Goal: Task Accomplishment & Management: Use online tool/utility

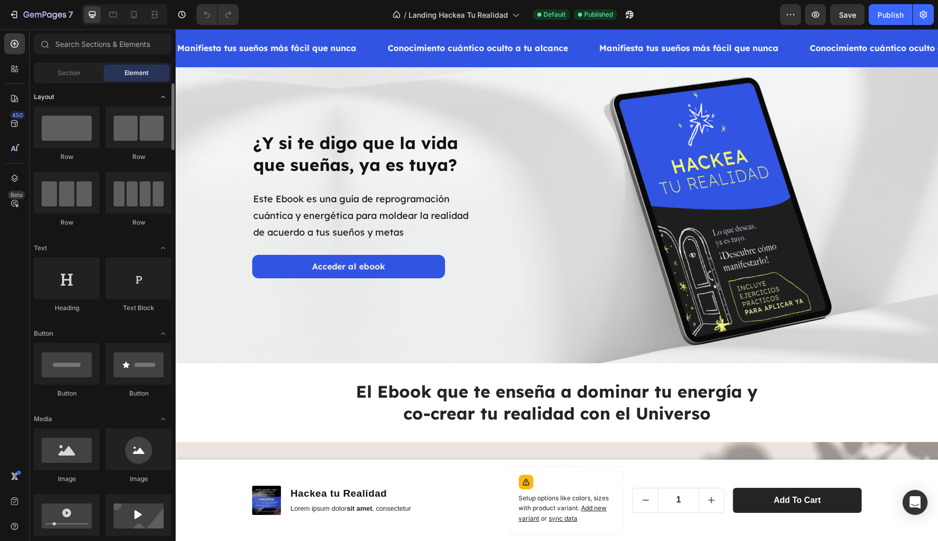
click at [161, 101] on icon "Toggle open" at bounding box center [163, 97] width 8 height 8
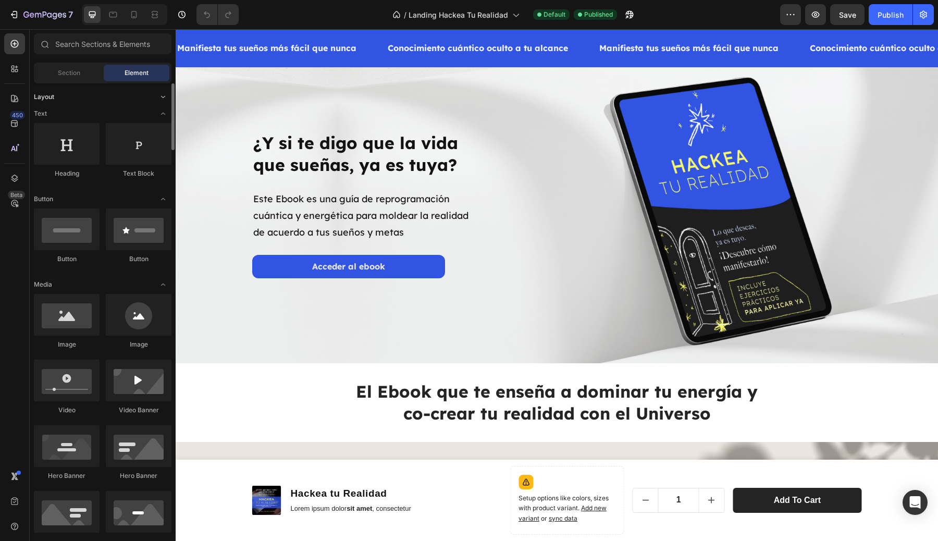
click at [161, 99] on icon "Toggle open" at bounding box center [163, 97] width 8 height 8
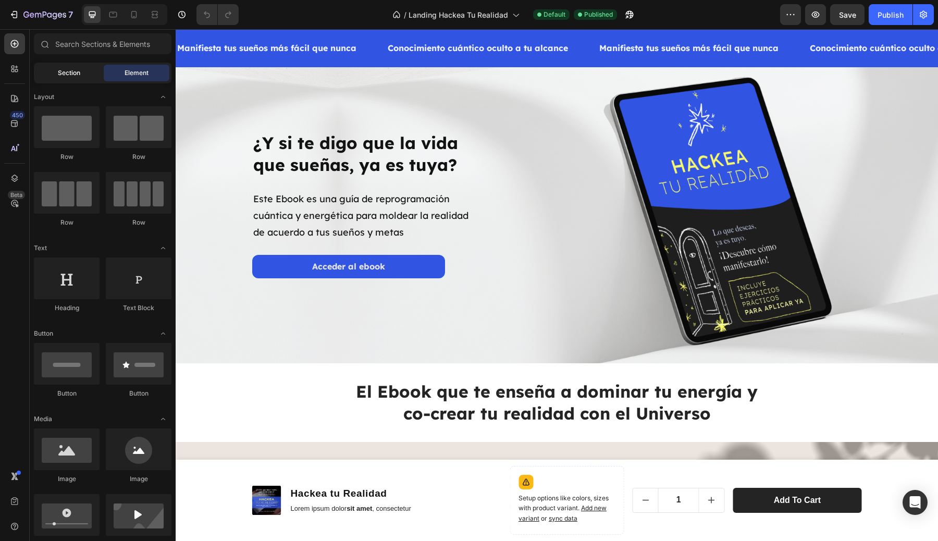
click at [74, 68] on span "Section" at bounding box center [69, 72] width 22 height 9
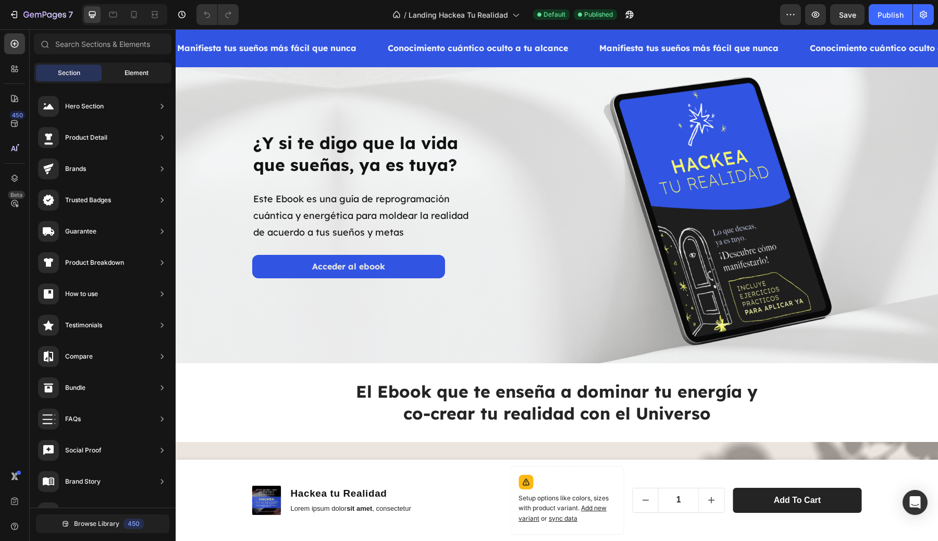
click at [137, 76] on span "Element" at bounding box center [137, 72] width 24 height 9
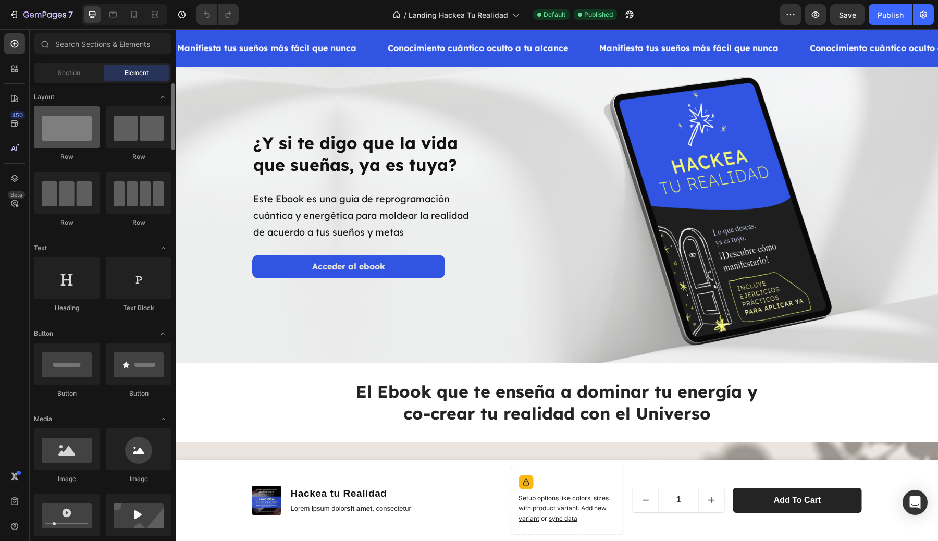
click at [83, 135] on div at bounding box center [67, 127] width 66 height 42
click at [143, 117] on div at bounding box center [139, 127] width 66 height 42
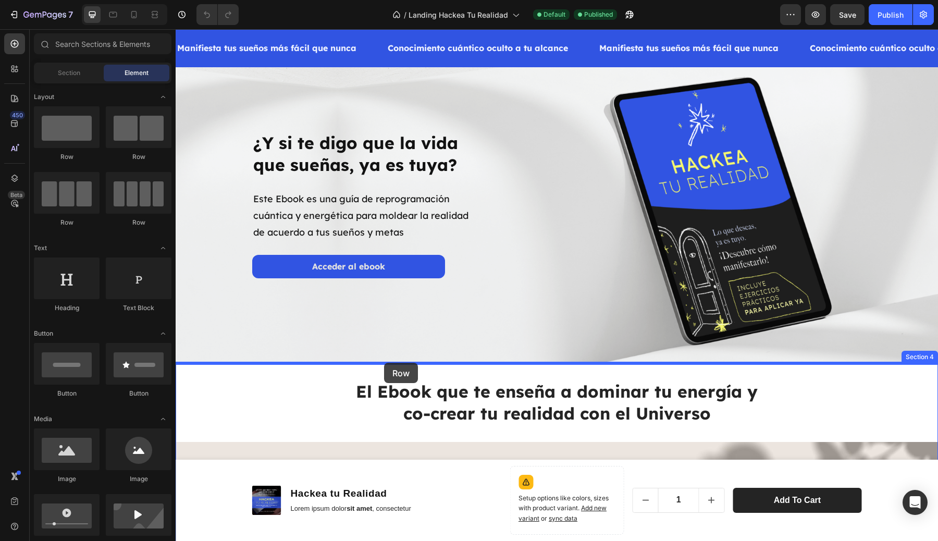
drag, startPoint x: 315, startPoint y: 174, endPoint x: 384, endPoint y: 365, distance: 203.8
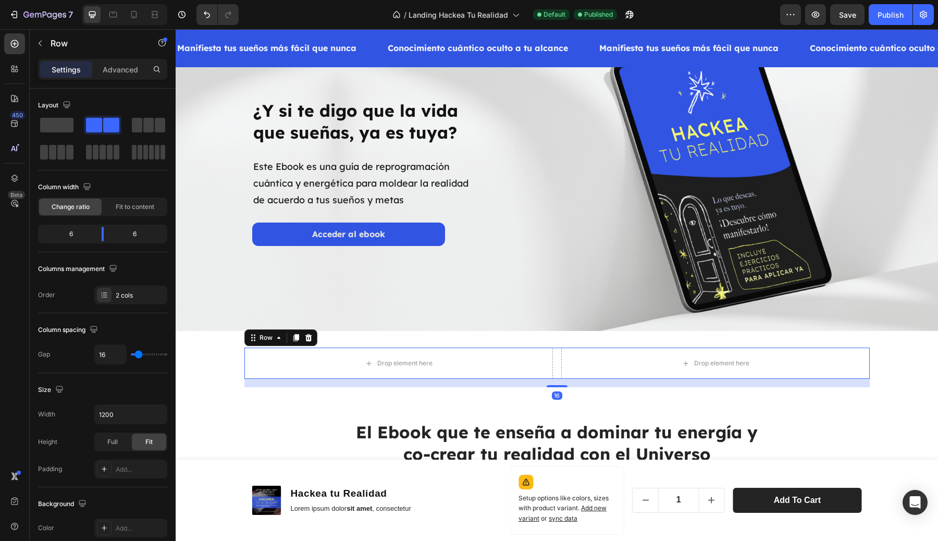
scroll to position [39, 0]
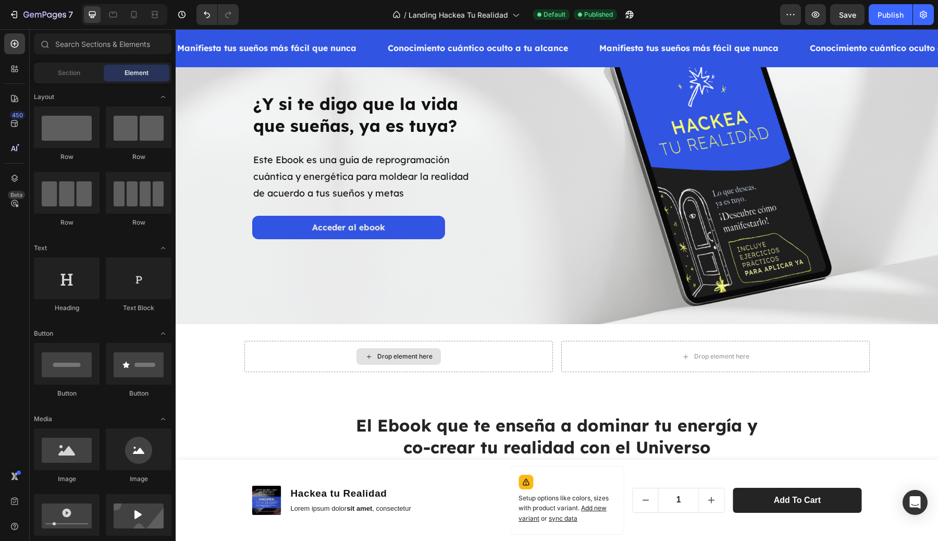
click at [403, 358] on div "Drop element here" at bounding box center [404, 356] width 55 height 8
click at [422, 364] on div "Drop element here" at bounding box center [398, 356] width 84 height 17
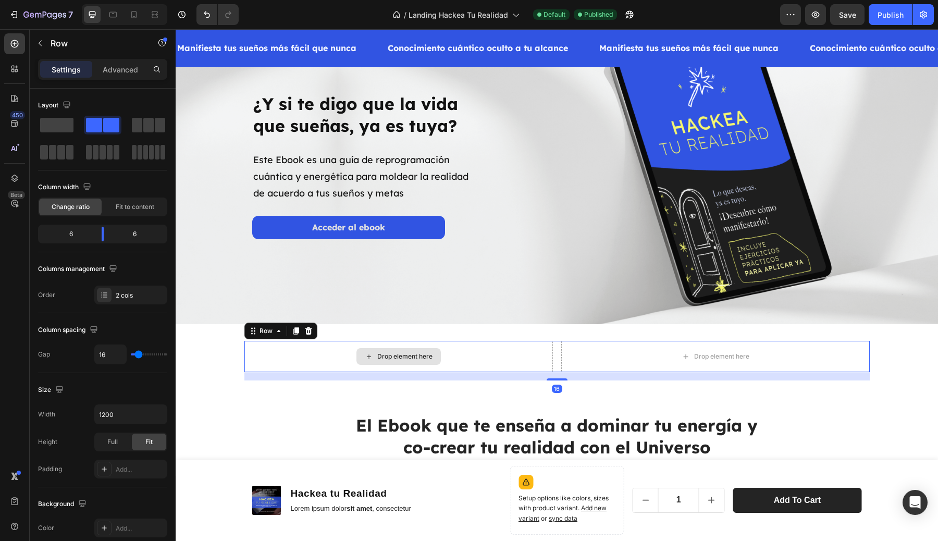
click at [274, 355] on div "Drop element here" at bounding box center [398, 356] width 309 height 31
click at [150, 128] on span at bounding box center [148, 125] width 10 height 15
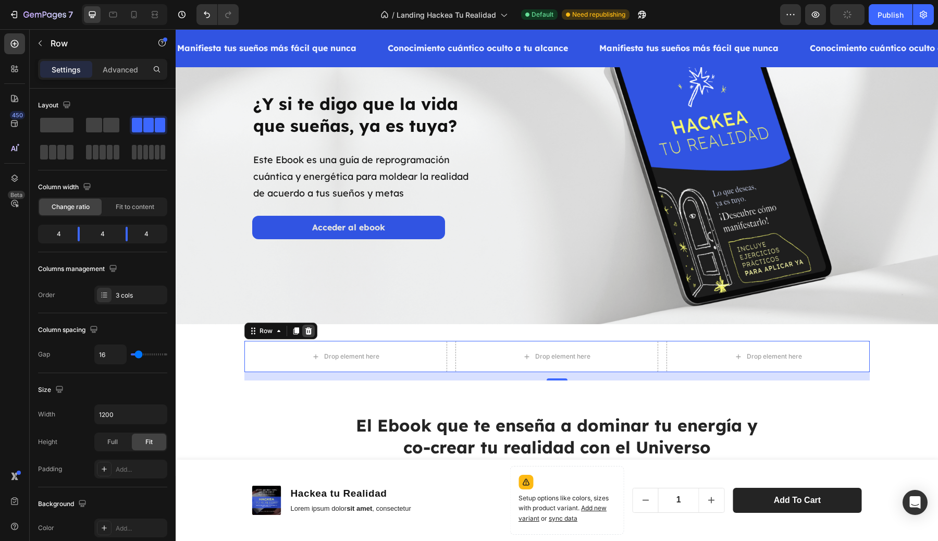
click at [308, 326] on div at bounding box center [308, 331] width 13 height 13
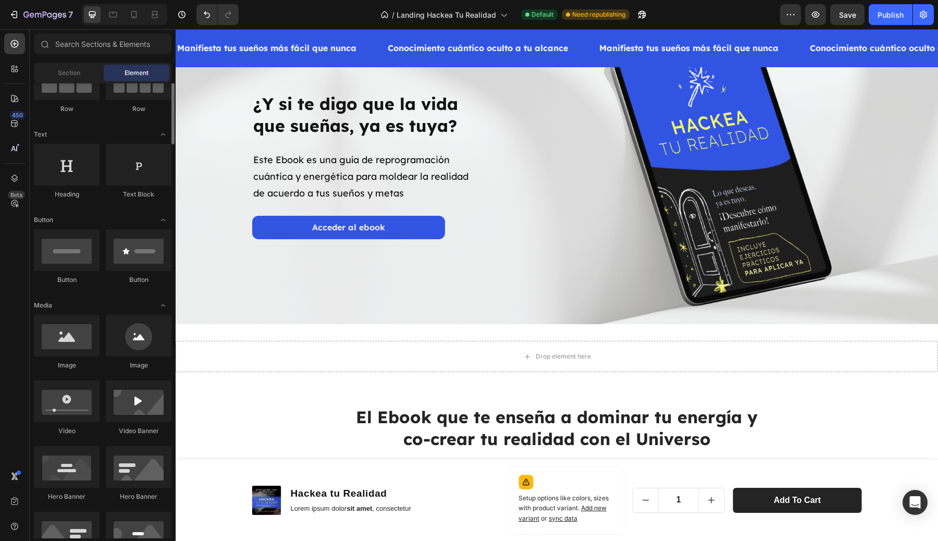
scroll to position [118, 0]
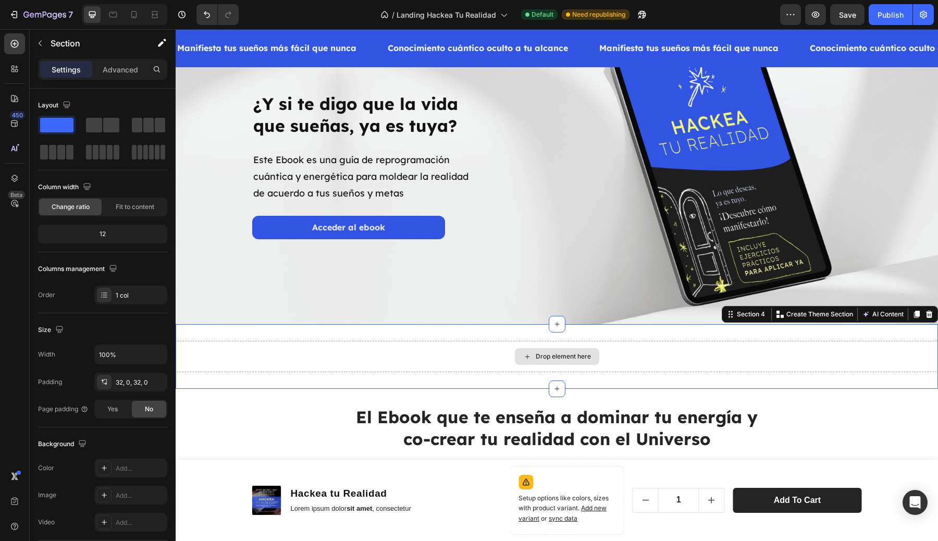
click at [402, 354] on div "Drop element here" at bounding box center [557, 356] width 762 height 31
click at [933, 314] on div at bounding box center [929, 314] width 13 height 13
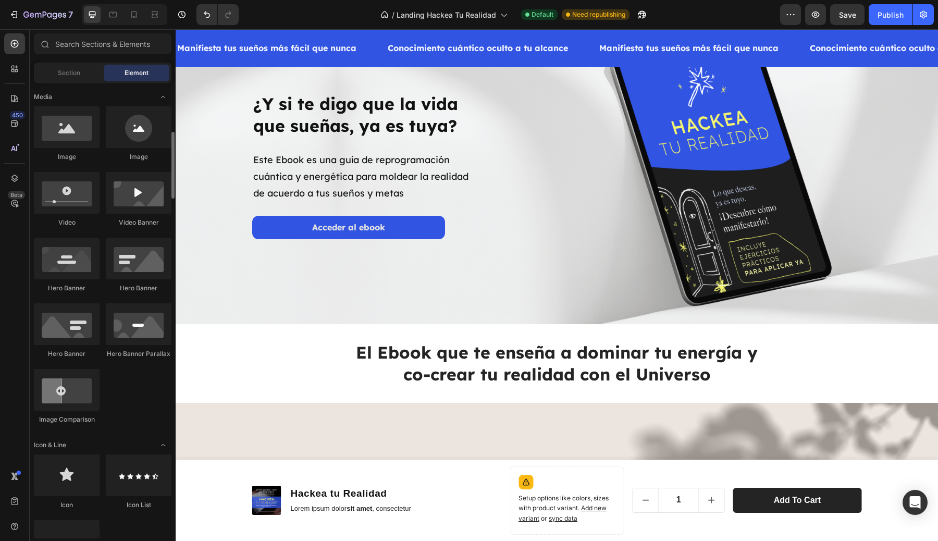
scroll to position [323, 0]
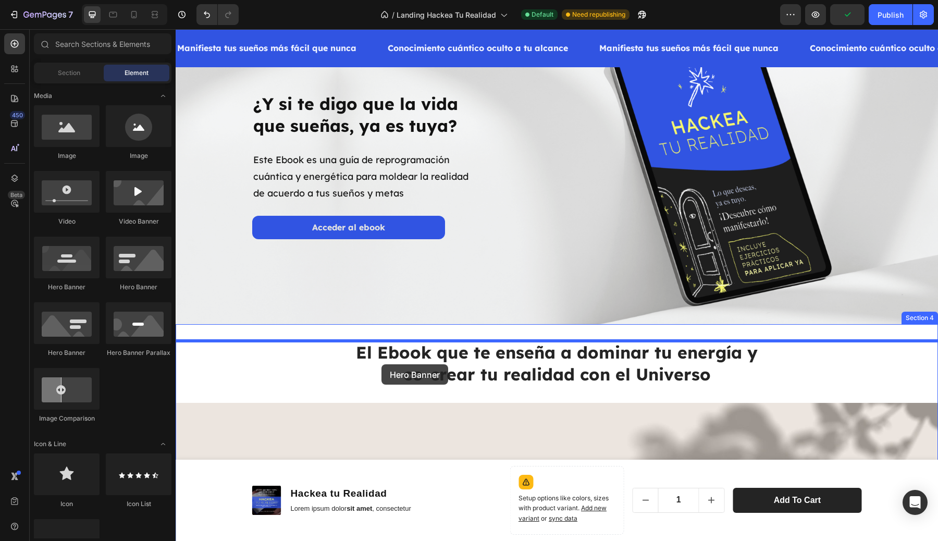
drag, startPoint x: 239, startPoint y: 302, endPoint x: 382, endPoint y: 364, distance: 155.9
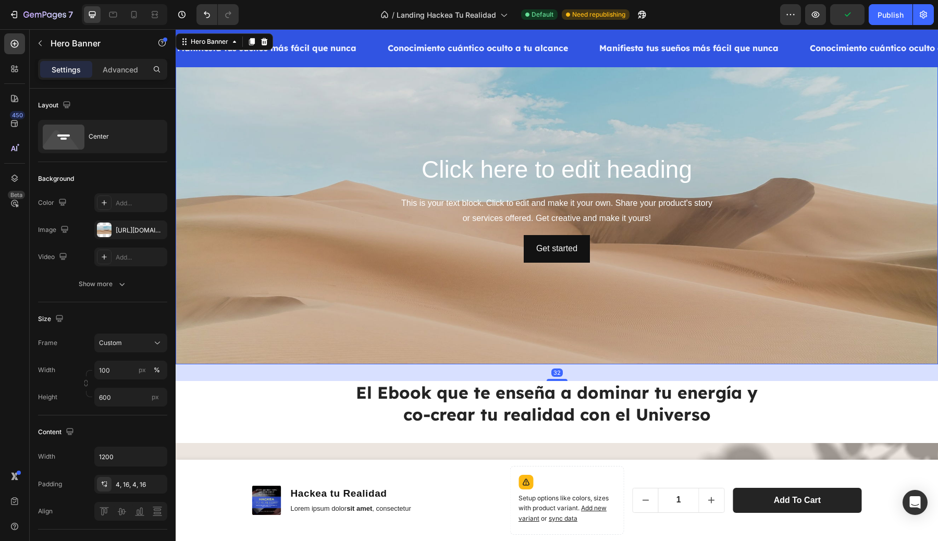
scroll to position [262, 0]
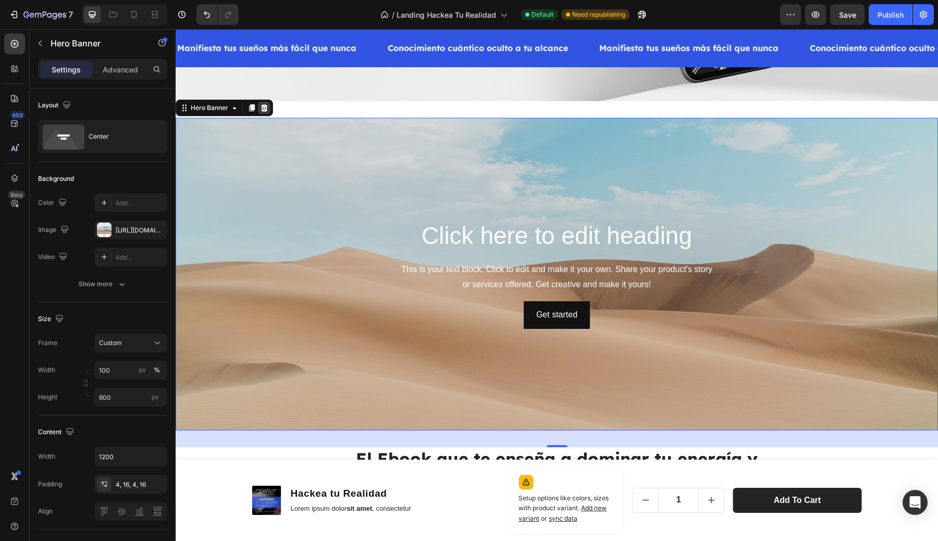
click at [266, 108] on icon at bounding box center [264, 107] width 7 height 7
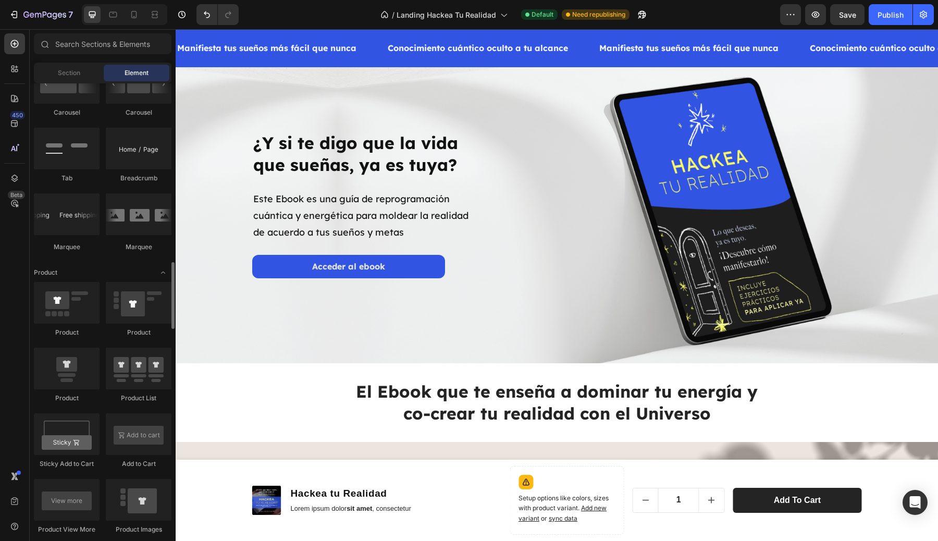
scroll to position [1160, 0]
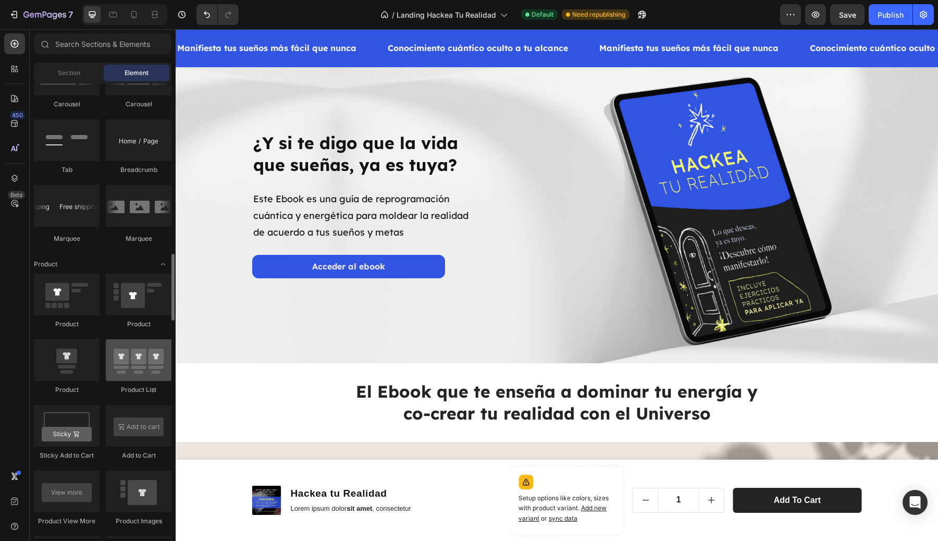
click at [153, 358] on div at bounding box center [139, 360] width 66 height 42
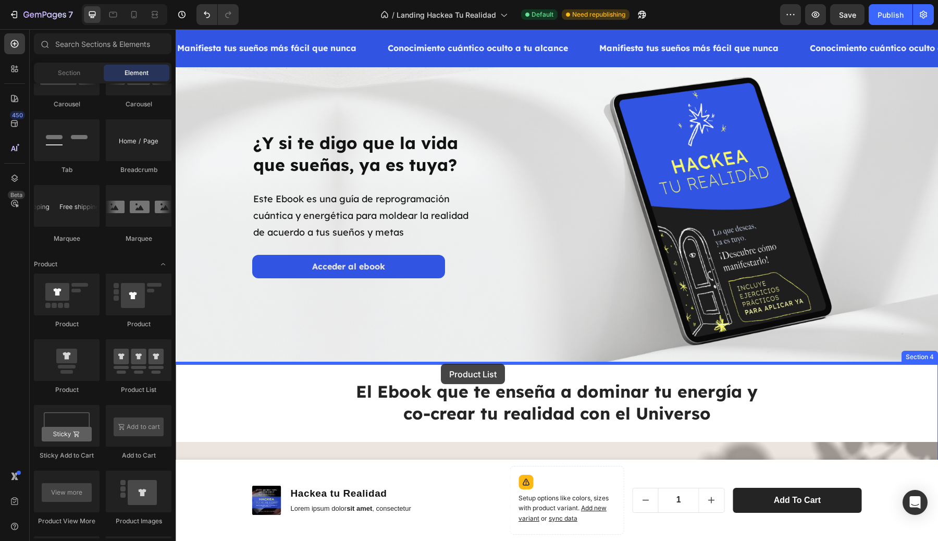
drag, startPoint x: 318, startPoint y: 403, endPoint x: 441, endPoint y: 364, distance: 129.2
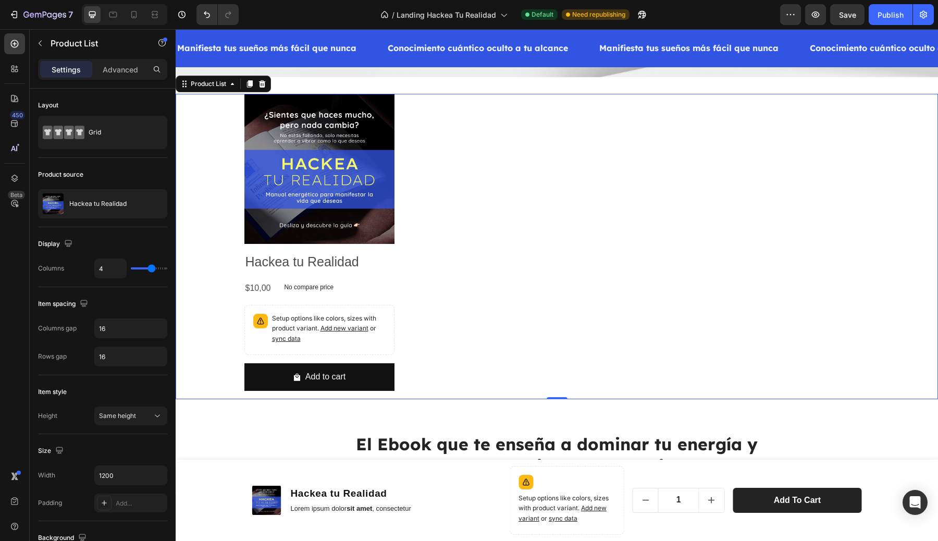
scroll to position [288, 0]
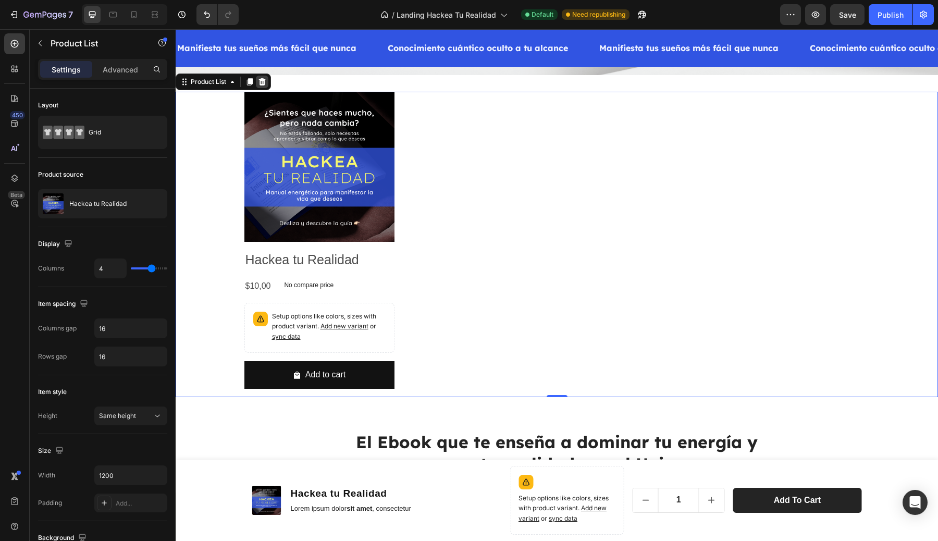
click at [265, 81] on icon at bounding box center [262, 82] width 8 height 8
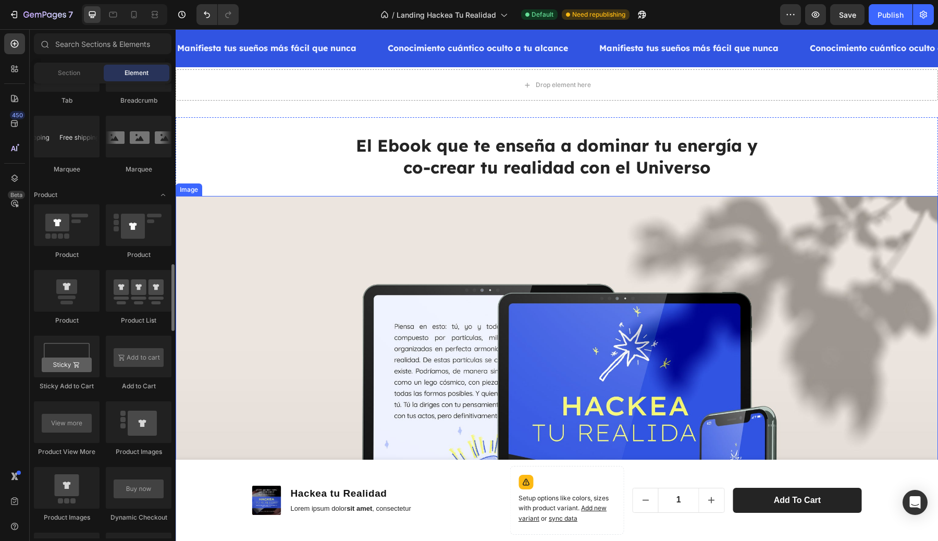
scroll to position [0, 0]
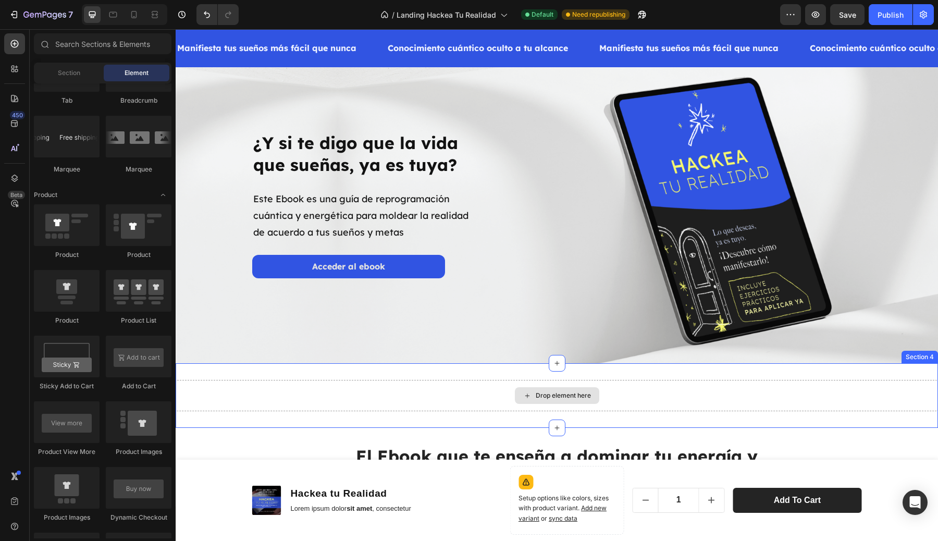
click at [906, 385] on div "Drop element here" at bounding box center [557, 395] width 762 height 31
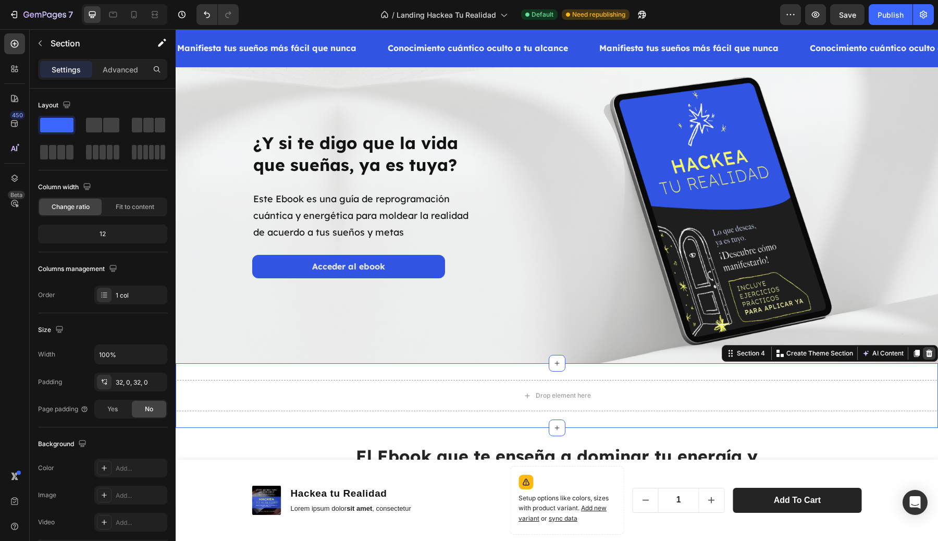
click at [928, 353] on icon at bounding box center [929, 353] width 8 height 8
